Goal: Find specific page/section: Find specific page/section

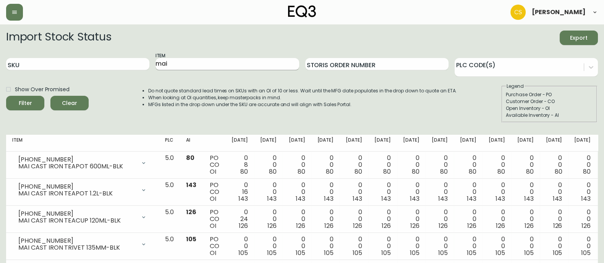
click at [189, 60] on input "mai" at bounding box center [226, 64] width 143 height 12
drag, startPoint x: 185, startPoint y: 65, endPoint x: 135, endPoint y: 62, distance: 49.7
click at [135, 62] on div "SKU Item mai Storis Order Number PLC Code(s)" at bounding box center [302, 64] width 592 height 25
click at [6, 96] on button "Filter" at bounding box center [25, 103] width 38 height 15
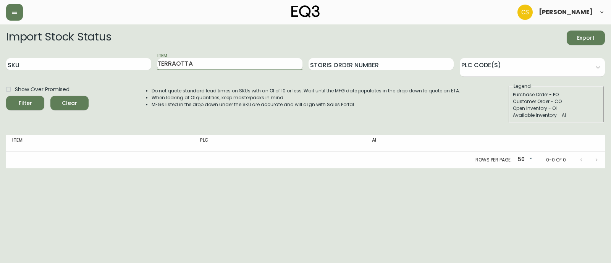
click at [176, 67] on input "TERRAOTTA" at bounding box center [229, 64] width 145 height 12
click at [6, 96] on button "Filter" at bounding box center [25, 103] width 38 height 15
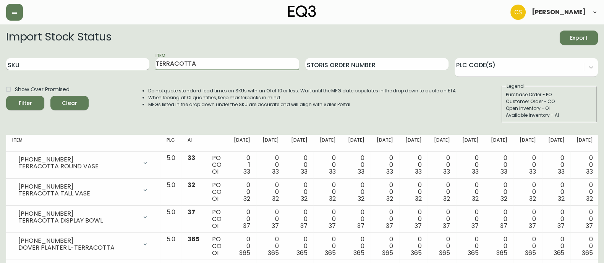
drag, startPoint x: 207, startPoint y: 64, endPoint x: 139, endPoint y: 63, distance: 68.8
click at [139, 63] on div "SKU Item TERRACOTTA Storis Order Number PLC Code(s)" at bounding box center [302, 64] width 592 height 25
click at [6, 96] on button "Filter" at bounding box center [25, 103] width 38 height 15
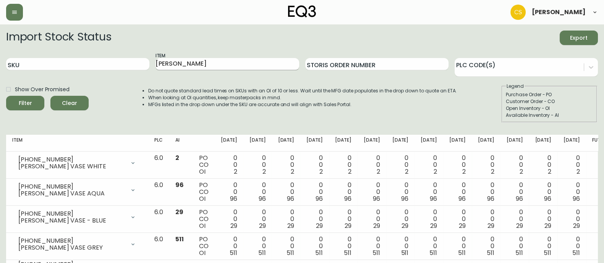
click at [193, 65] on input "[PERSON_NAME]" at bounding box center [226, 64] width 143 height 12
drag, startPoint x: 141, startPoint y: 65, endPoint x: 134, endPoint y: 65, distance: 6.5
click at [134, 65] on div "SKU Item [PERSON_NAME] Storis Order Number PLC Code(s)" at bounding box center [302, 64] width 592 height 25
click at [6, 96] on button "Filter" at bounding box center [25, 103] width 38 height 15
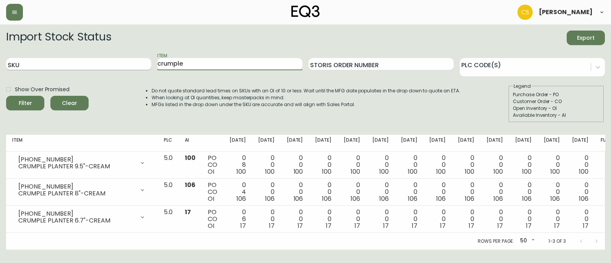
drag, startPoint x: 198, startPoint y: 66, endPoint x: 112, endPoint y: 63, distance: 86.4
click at [112, 63] on div "SKU Item crumple Storis Order Number PLC Code(s)" at bounding box center [305, 64] width 599 height 25
click at [6, 96] on button "Filter" at bounding box center [25, 103] width 38 height 15
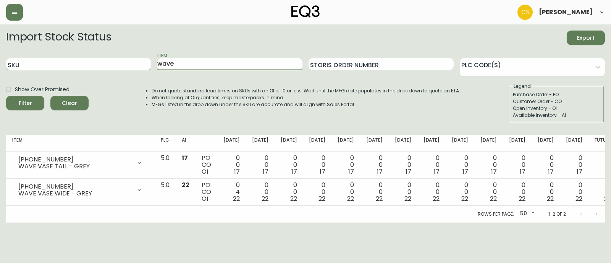
drag, startPoint x: 188, startPoint y: 67, endPoint x: 142, endPoint y: 65, distance: 46.7
click at [142, 65] on div "SKU Item wave Storis Order Number PLC Code(s)" at bounding box center [305, 64] width 599 height 25
click at [6, 96] on button "Filter" at bounding box center [25, 103] width 38 height 15
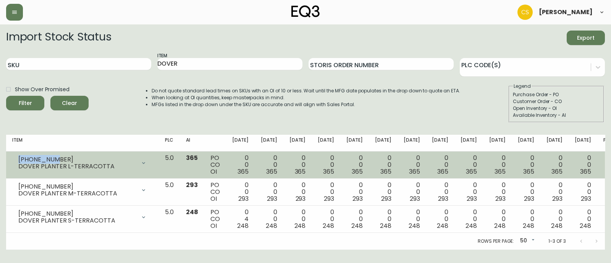
drag, startPoint x: 34, startPoint y: 158, endPoint x: 9, endPoint y: 158, distance: 24.8
click at [9, 158] on td "[PHONE_NUMBER] DOVER PLANTER L-TERRACOTTA Opening Balance 365 ( [DATE] ) Availa…" at bounding box center [82, 165] width 153 height 27
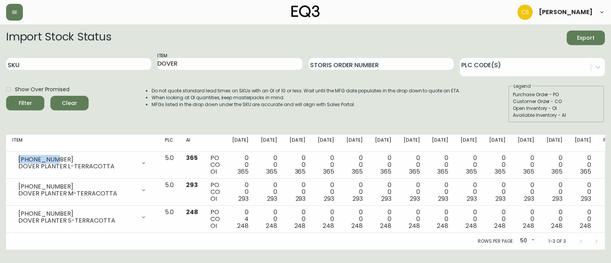
copy div "[PHONE_NUMBER]"
drag, startPoint x: 193, startPoint y: 62, endPoint x: 120, endPoint y: 58, distance: 72.7
click at [120, 58] on div "SKU Item DOVER Storis Order Number PLC Code(s)" at bounding box center [305, 64] width 599 height 25
click at [6, 96] on button "Filter" at bounding box center [25, 103] width 38 height 15
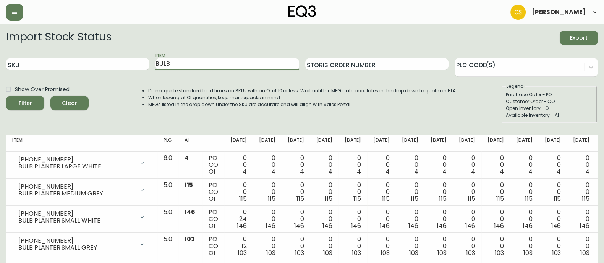
drag, startPoint x: 191, startPoint y: 64, endPoint x: 155, endPoint y: 61, distance: 36.0
click at [155, 61] on div "SKU Item BULB Storis Order Number PLC Code(s)" at bounding box center [302, 64] width 592 height 25
click at [6, 96] on button "Filter" at bounding box center [25, 103] width 38 height 15
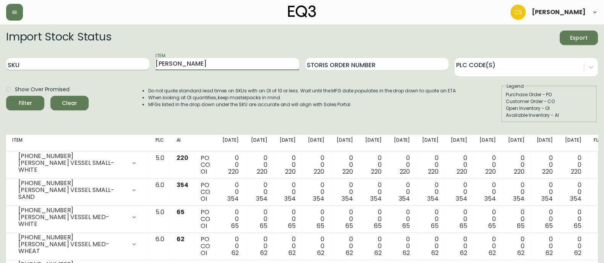
drag, startPoint x: 188, startPoint y: 64, endPoint x: 144, endPoint y: 62, distance: 44.4
click at [144, 62] on div "SKU Item [PERSON_NAME] Order Number PLC Code(s)" at bounding box center [302, 64] width 592 height 25
click at [6, 96] on button "Filter" at bounding box center [25, 103] width 38 height 15
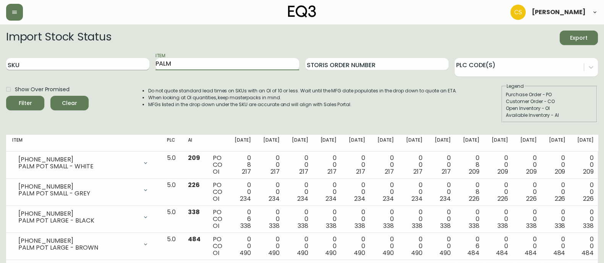
drag, startPoint x: 181, startPoint y: 62, endPoint x: 147, endPoint y: 60, distance: 34.0
click at [147, 60] on div "SKU Item PALM Storis Order Number PLC Code(s)" at bounding box center [302, 64] width 592 height 25
type input "RIM"
click at [6, 96] on button "Filter" at bounding box center [25, 103] width 38 height 15
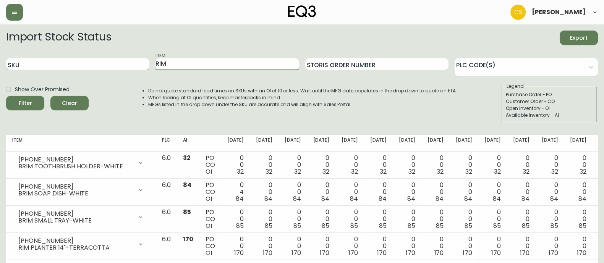
drag, startPoint x: 175, startPoint y: 64, endPoint x: 147, endPoint y: 64, distance: 28.3
click at [147, 64] on div "SKU Item RIM Storis Order Number PLC Code(s)" at bounding box center [302, 64] width 592 height 25
click at [6, 96] on button "Filter" at bounding box center [25, 103] width 38 height 15
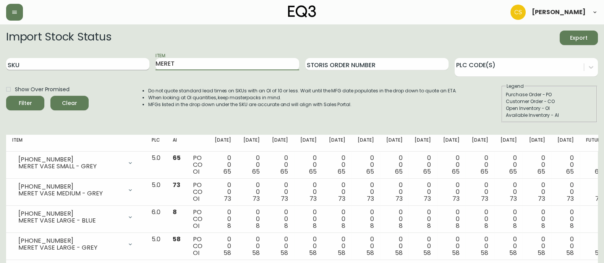
drag, startPoint x: 180, startPoint y: 65, endPoint x: 114, endPoint y: 58, distance: 66.8
click at [114, 58] on div "SKU Item MERET Storis Order Number PLC Code(s)" at bounding box center [302, 64] width 592 height 25
type input "NORI"
click at [6, 96] on button "Filter" at bounding box center [25, 103] width 38 height 15
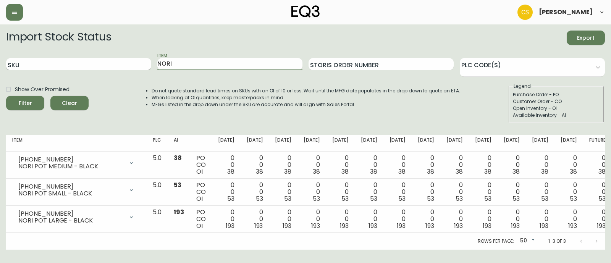
drag, startPoint x: 191, startPoint y: 63, endPoint x: 149, endPoint y: 66, distance: 42.1
click at [149, 66] on div "SKU Item NORI Storis Order Number PLC Code(s)" at bounding box center [305, 64] width 599 height 25
click at [6, 96] on button "Filter" at bounding box center [25, 103] width 38 height 15
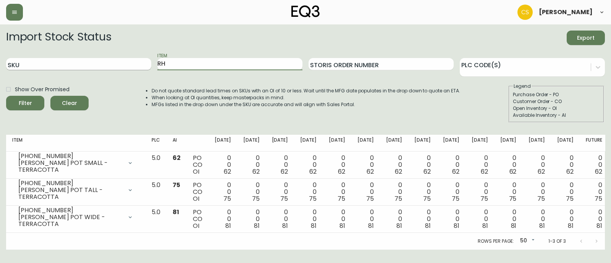
type input "R"
click at [6, 96] on button "Filter" at bounding box center [25, 103] width 38 height 15
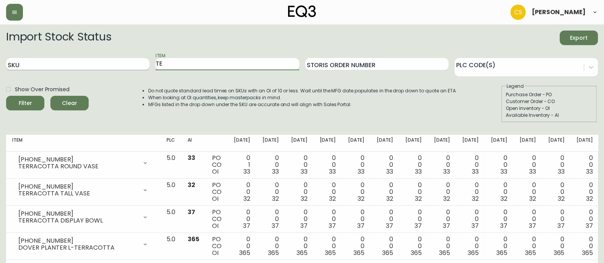
type input "T"
